Goal: Use online tool/utility

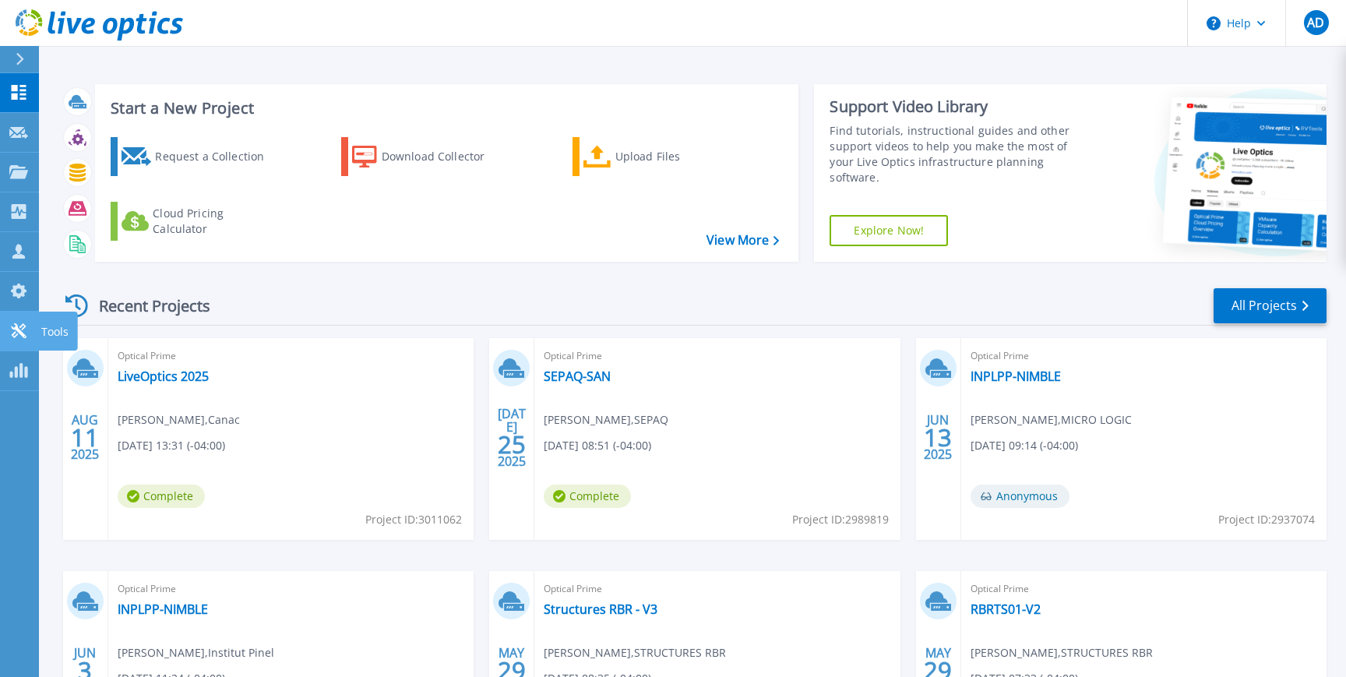
click at [26, 328] on icon at bounding box center [18, 330] width 19 height 15
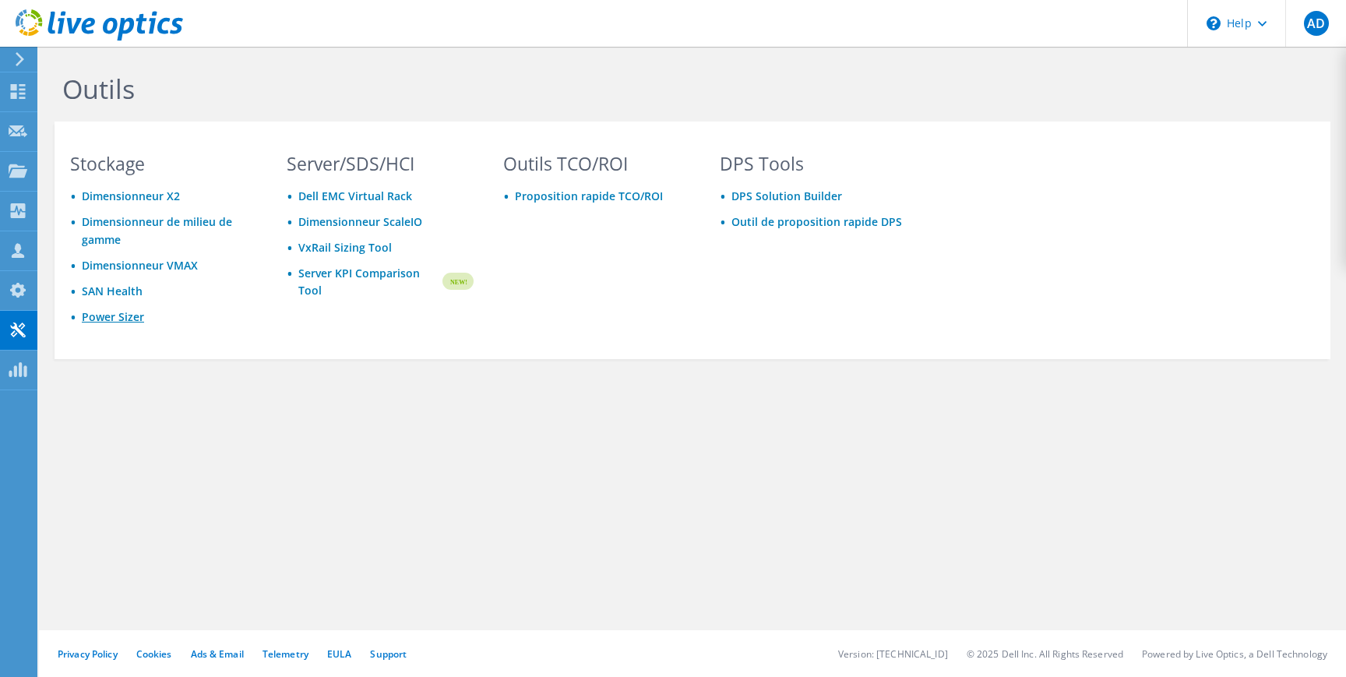
click at [127, 313] on link "Power Sizer" at bounding box center [113, 316] width 62 height 15
